Goal: Navigation & Orientation: Find specific page/section

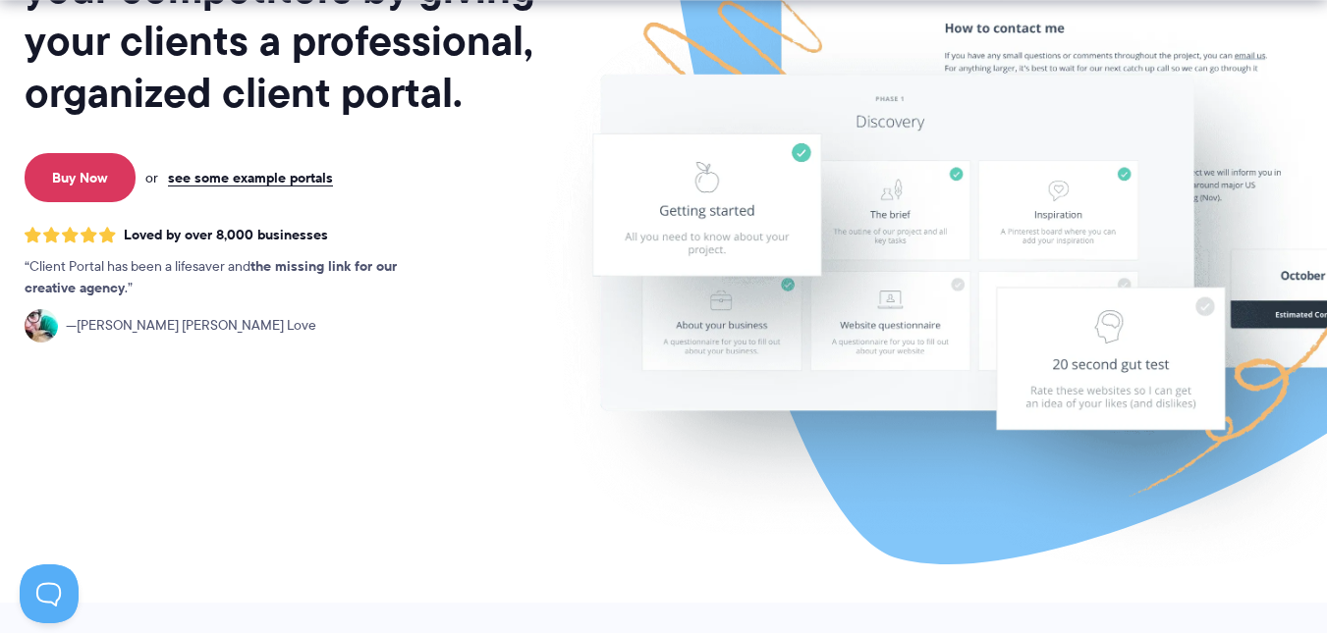
scroll to position [393, 0]
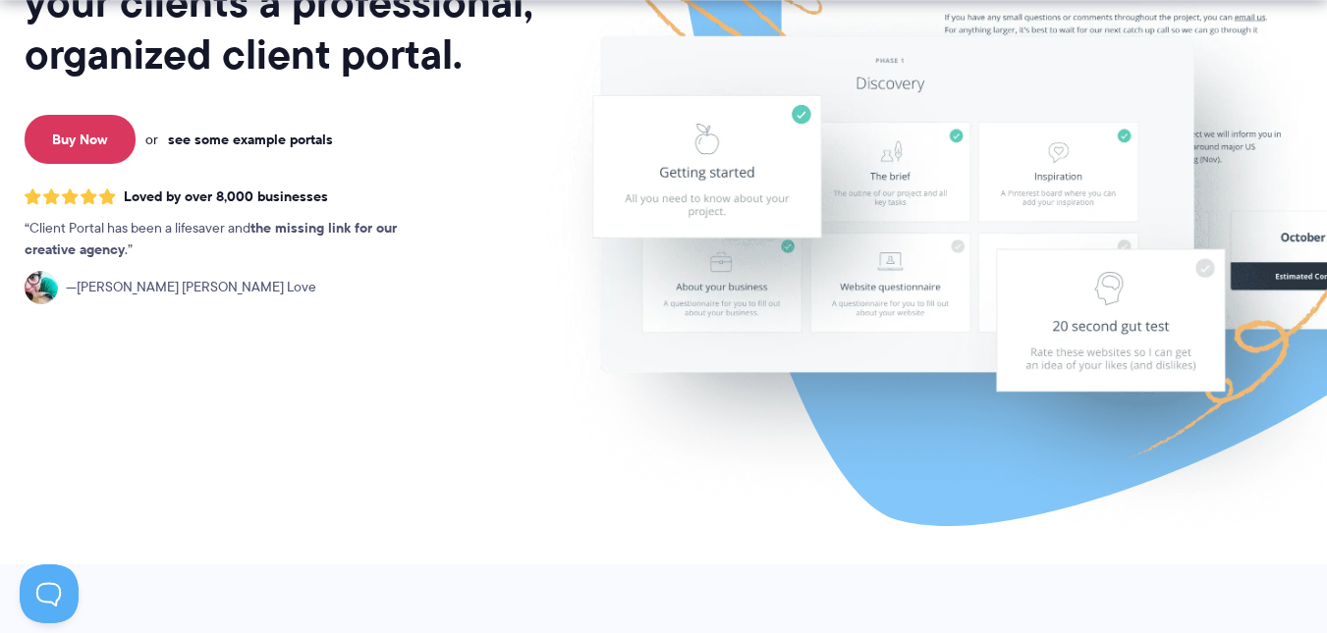
click at [314, 131] on link "see some example portals" at bounding box center [250, 140] width 165 height 18
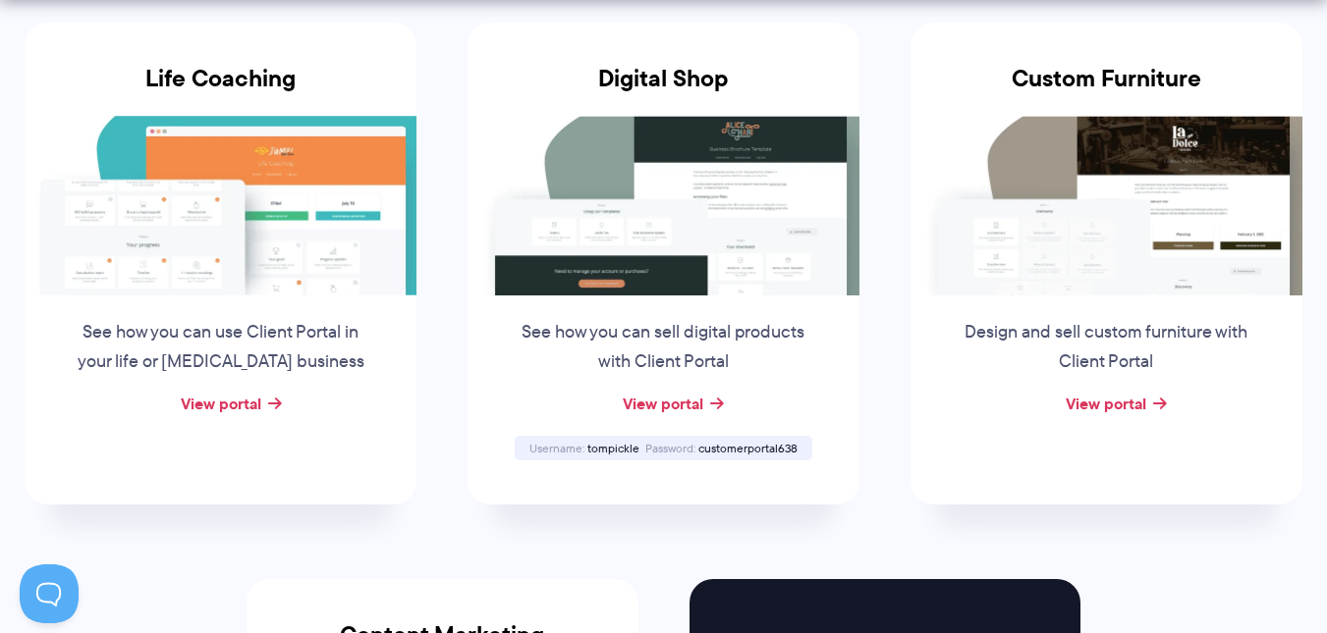
scroll to position [1571, 0]
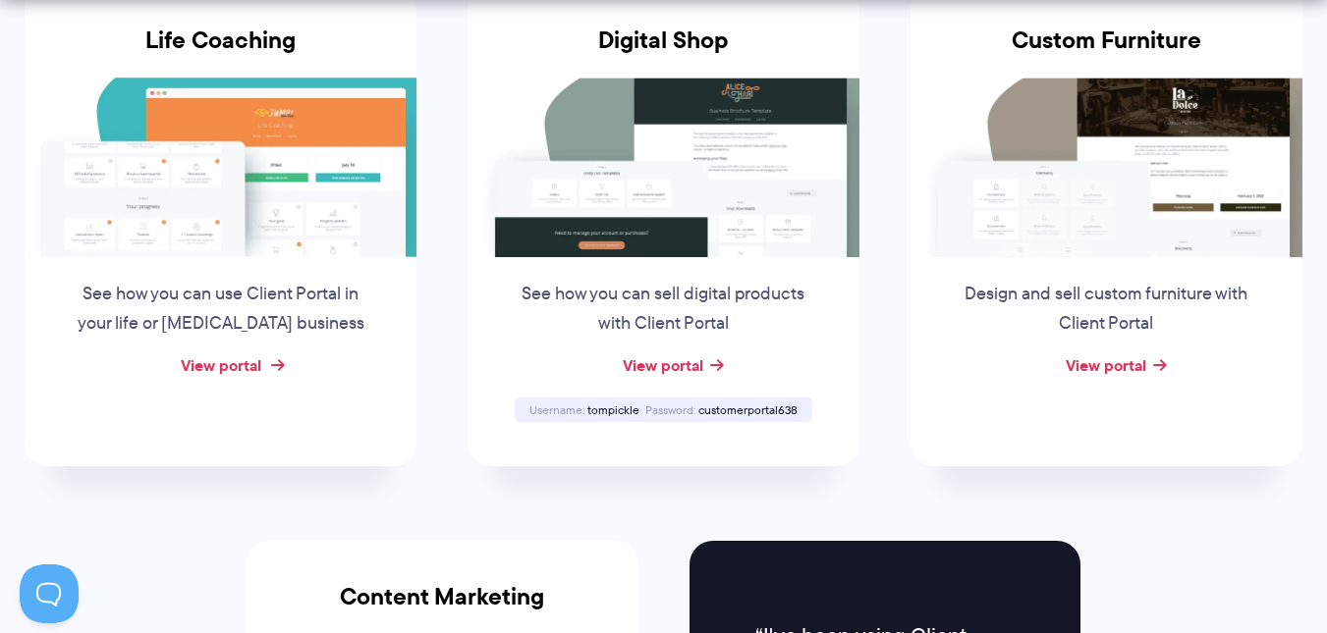
click at [253, 369] on link "View portal" at bounding box center [221, 366] width 81 height 24
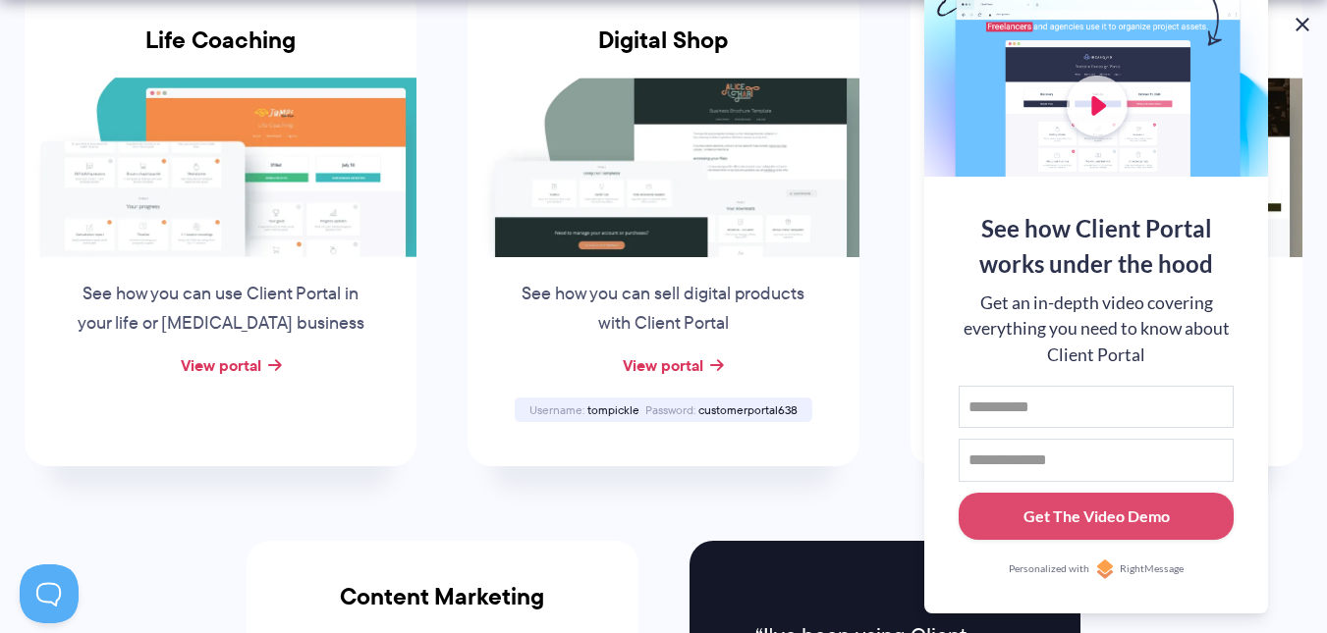
click at [1298, 30] on button at bounding box center [1302, 25] width 24 height 24
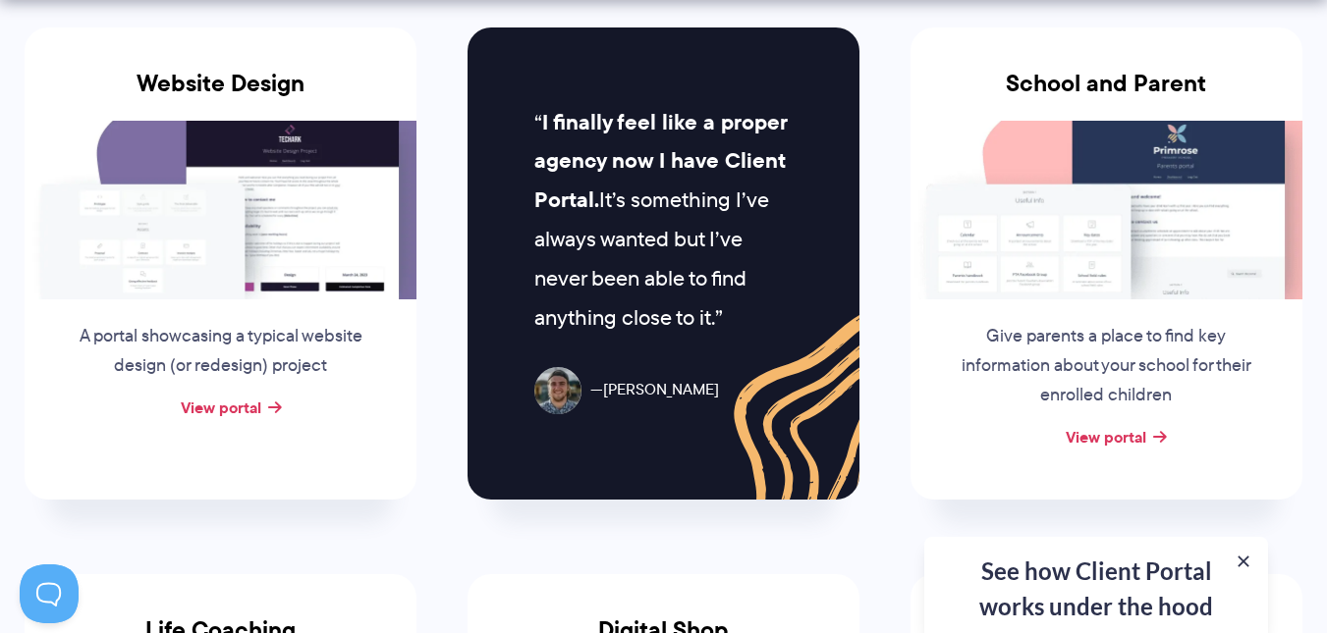
scroll to position [982, 0]
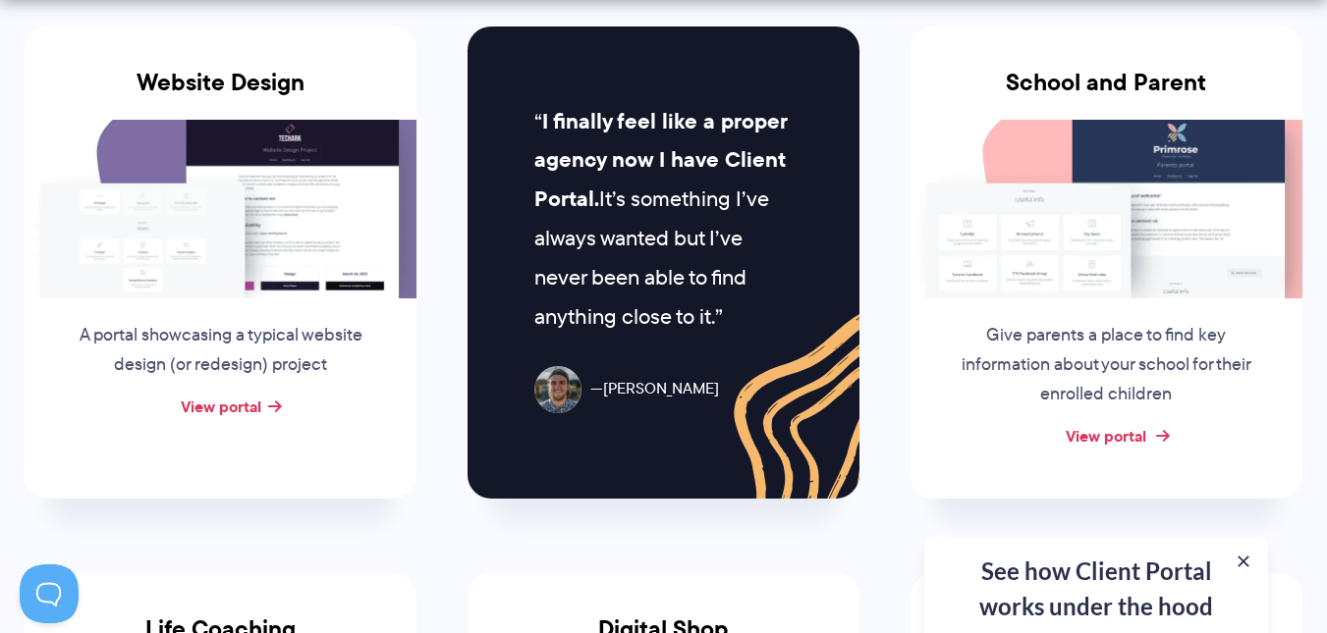
click at [1117, 445] on link "View portal" at bounding box center [1105, 436] width 81 height 24
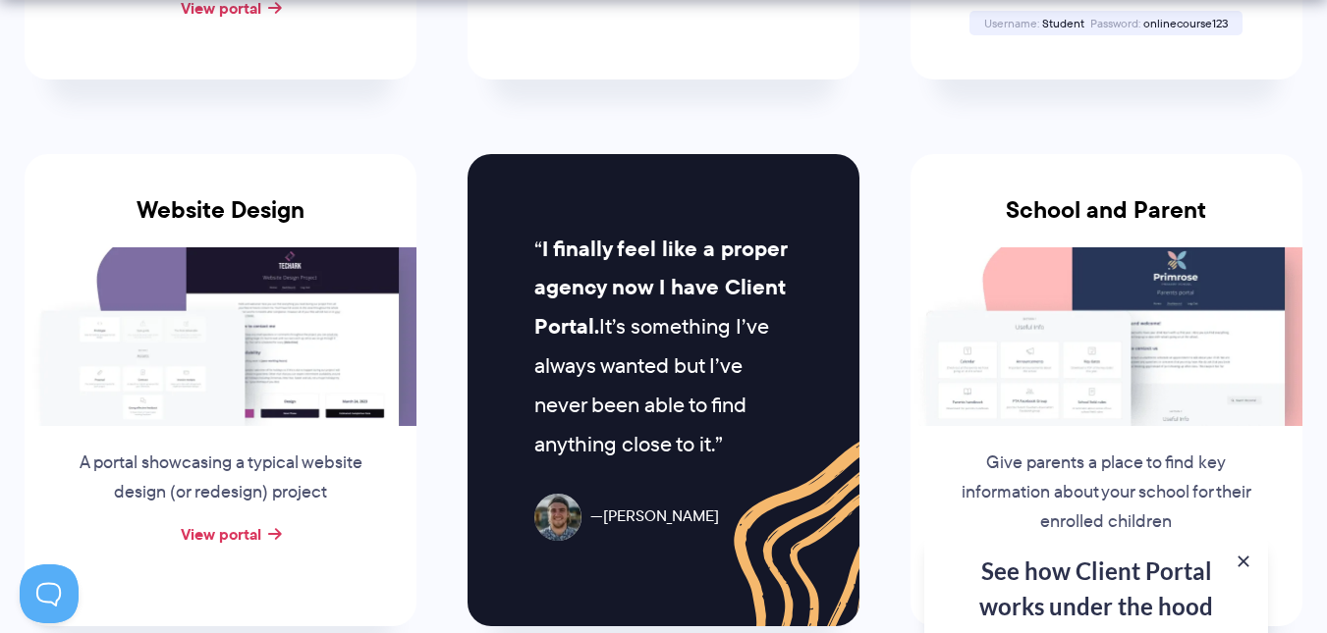
scroll to position [884, 0]
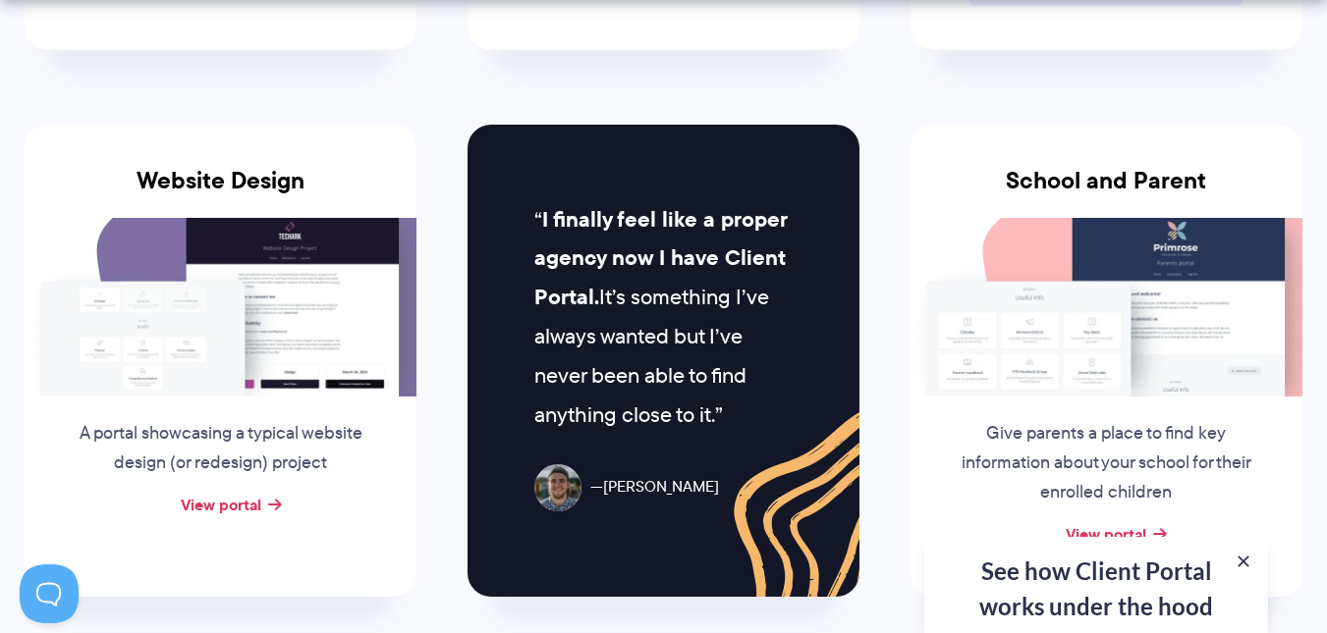
click at [246, 518] on div "View portal" at bounding box center [221, 505] width 392 height 29
click at [244, 508] on link "View portal" at bounding box center [221, 505] width 81 height 24
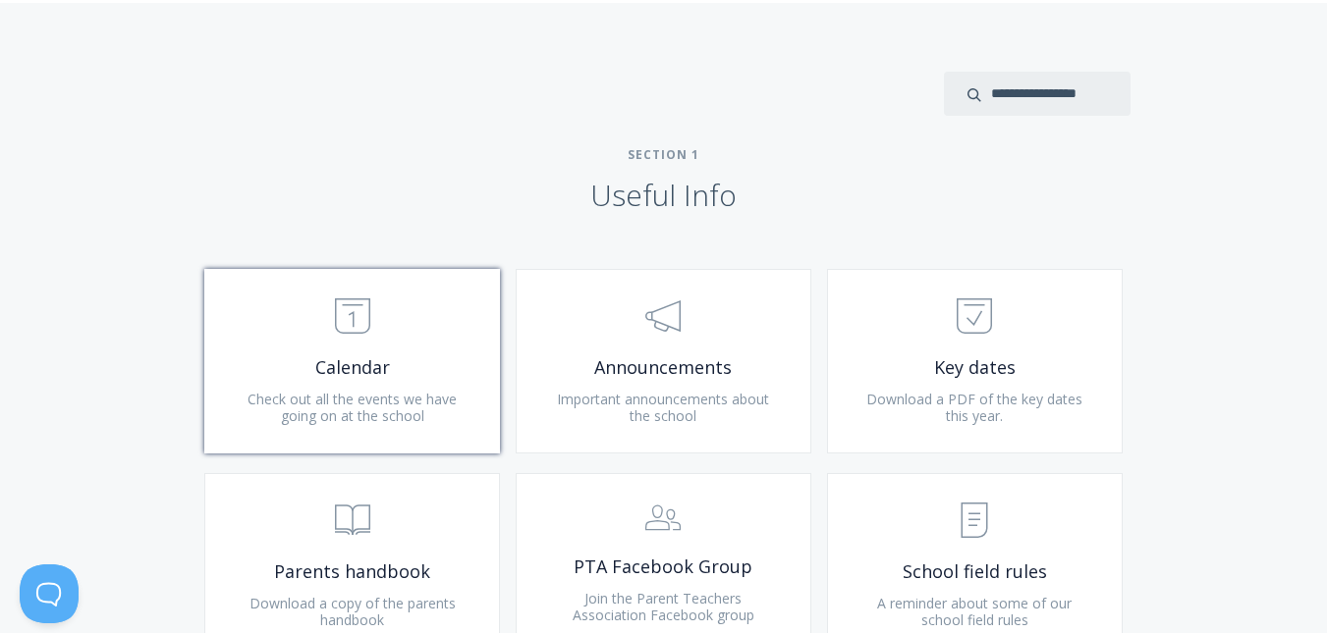
click at [405, 367] on span "Calendar" at bounding box center [352, 367] width 235 height 23
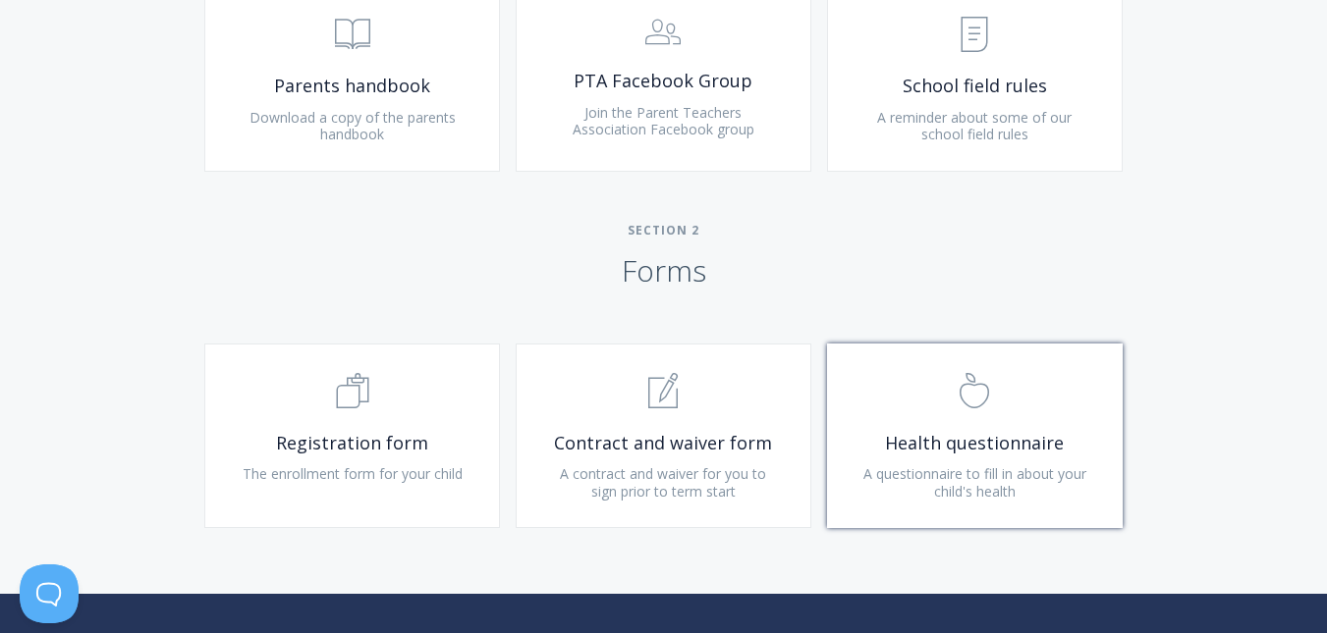
scroll to position [1178, 0]
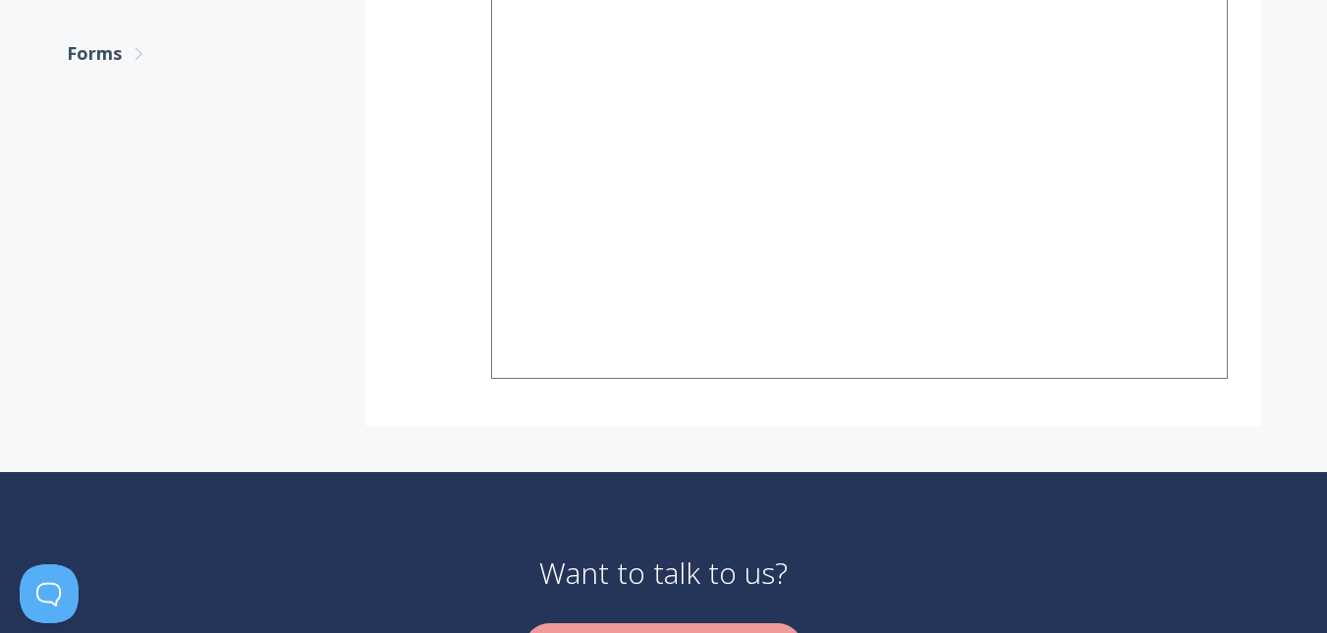
scroll to position [1011, 0]
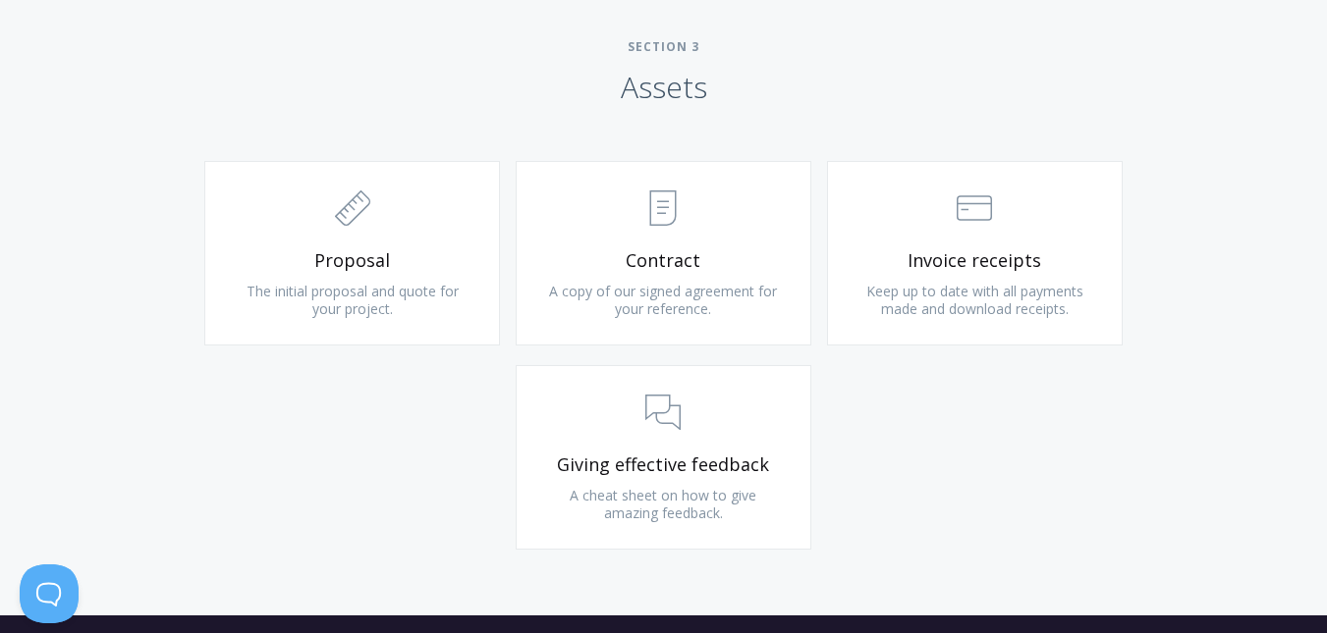
scroll to position [2062, 0]
